Goal: Transaction & Acquisition: Subscribe to service/newsletter

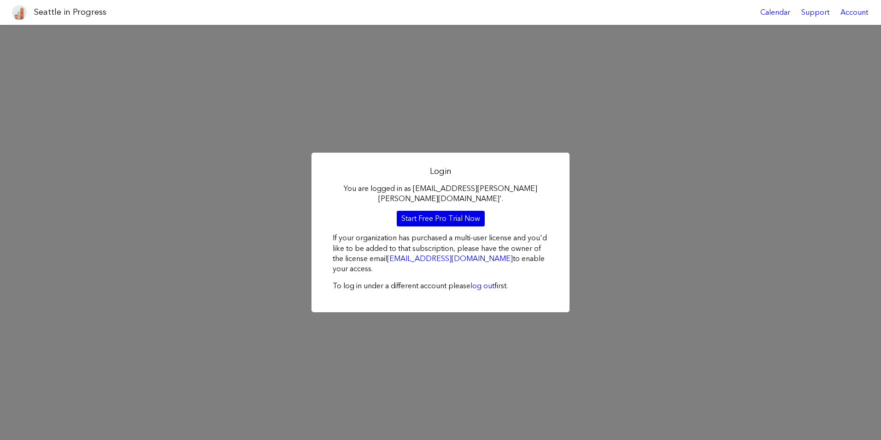
click at [467, 211] on link "Start Free Pro Trial Now" at bounding box center [441, 219] width 88 height 16
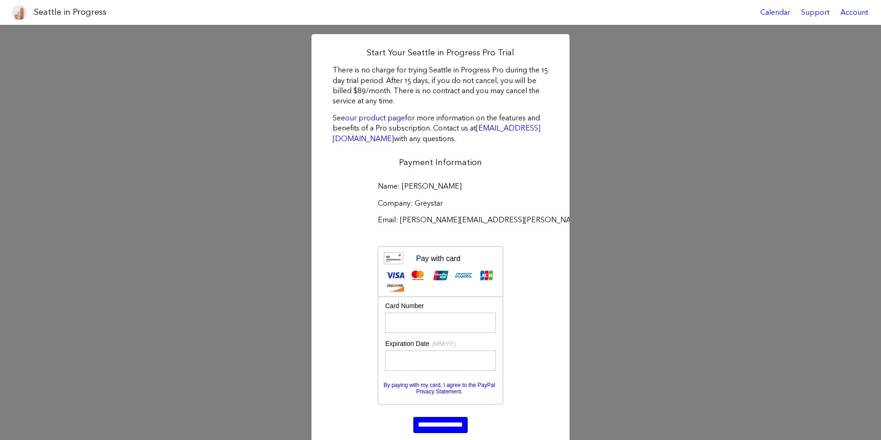
click at [603, 65] on div "Start Your Seattle in Progress Pro Trial There is no charge for trying Seattle …" at bounding box center [440, 269] width 881 height 489
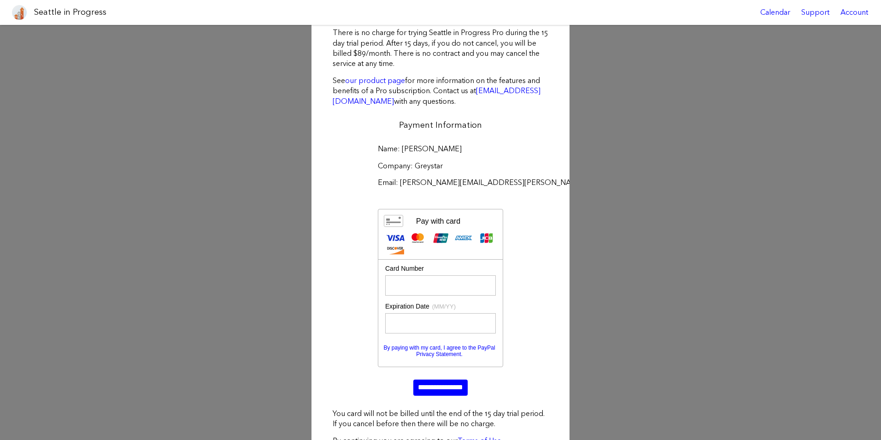
scroll to position [74, 0]
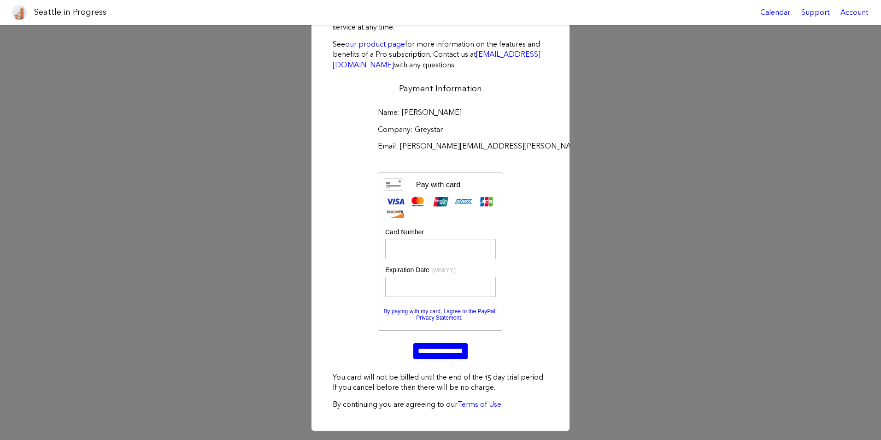
click at [282, 251] on div "Start Your Seattle in Progress Pro Trial There is no charge for trying Seattle …" at bounding box center [440, 195] width 881 height 489
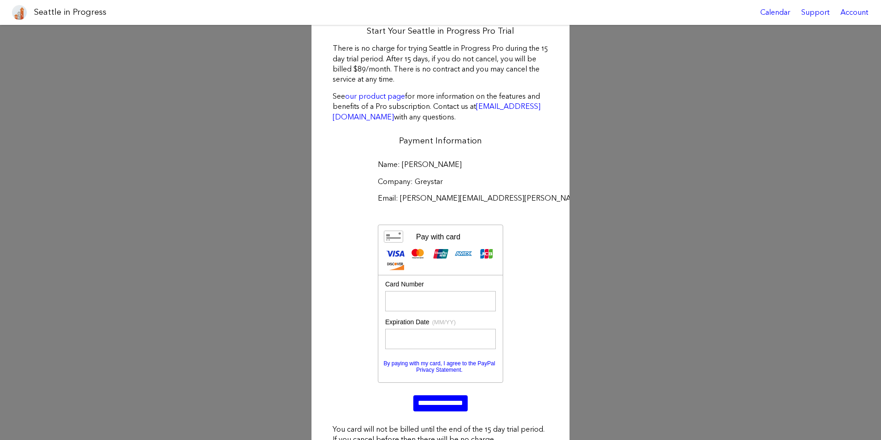
scroll to position [0, 0]
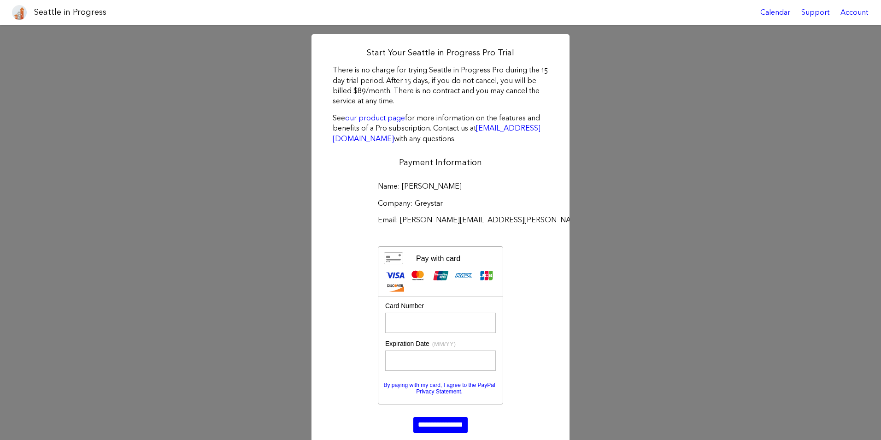
click at [100, 10] on h1 "Seattle in Progress" at bounding box center [70, 12] width 72 height 12
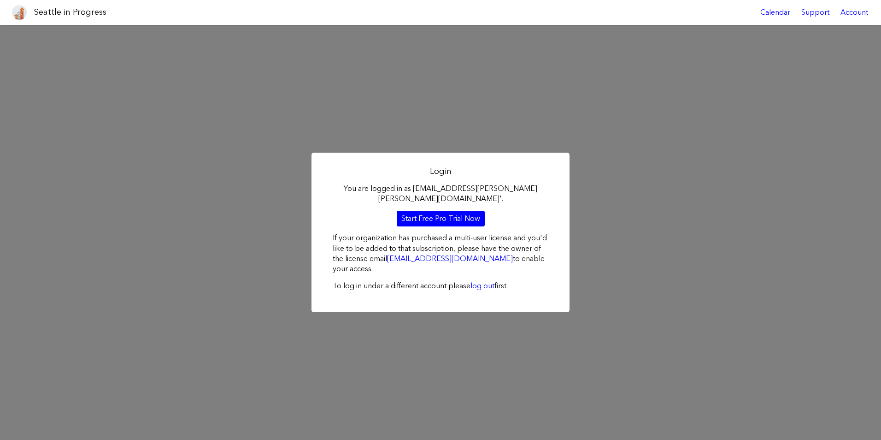
click at [714, 195] on div "Login You are logged in as [EMAIL_ADDRESS][PERSON_NAME][PERSON_NAME][DOMAIN_NAM…" at bounding box center [440, 232] width 881 height 415
click at [424, 347] on div "Login You are logged in as [EMAIL_ADDRESS][PERSON_NAME][PERSON_NAME][DOMAIN_NAM…" at bounding box center [440, 232] width 881 height 415
click at [86, 13] on h1 "Seattle in Progress" at bounding box center [70, 12] width 72 height 12
